Goal: Information Seeking & Learning: Check status

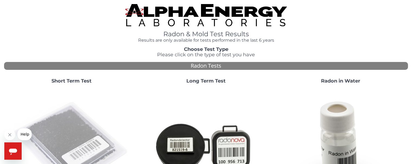
click at [79, 138] on img at bounding box center [71, 146] width 116 height 116
click at [61, 138] on img at bounding box center [71, 146] width 116 height 116
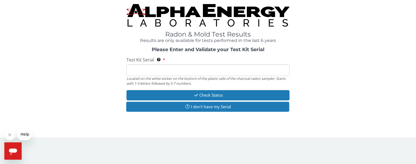
click at [141, 73] on input "Test Kit Serial Located on the white sticker on the bottom of the plastic side …" at bounding box center [208, 70] width 163 height 12
type input "ML 186912"
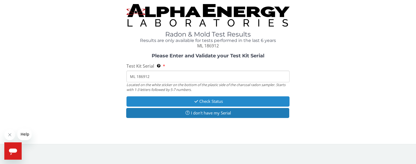
click at [209, 101] on button "Check Status" at bounding box center [208, 101] width 163 height 10
